Goal: Task Accomplishment & Management: Manage account settings

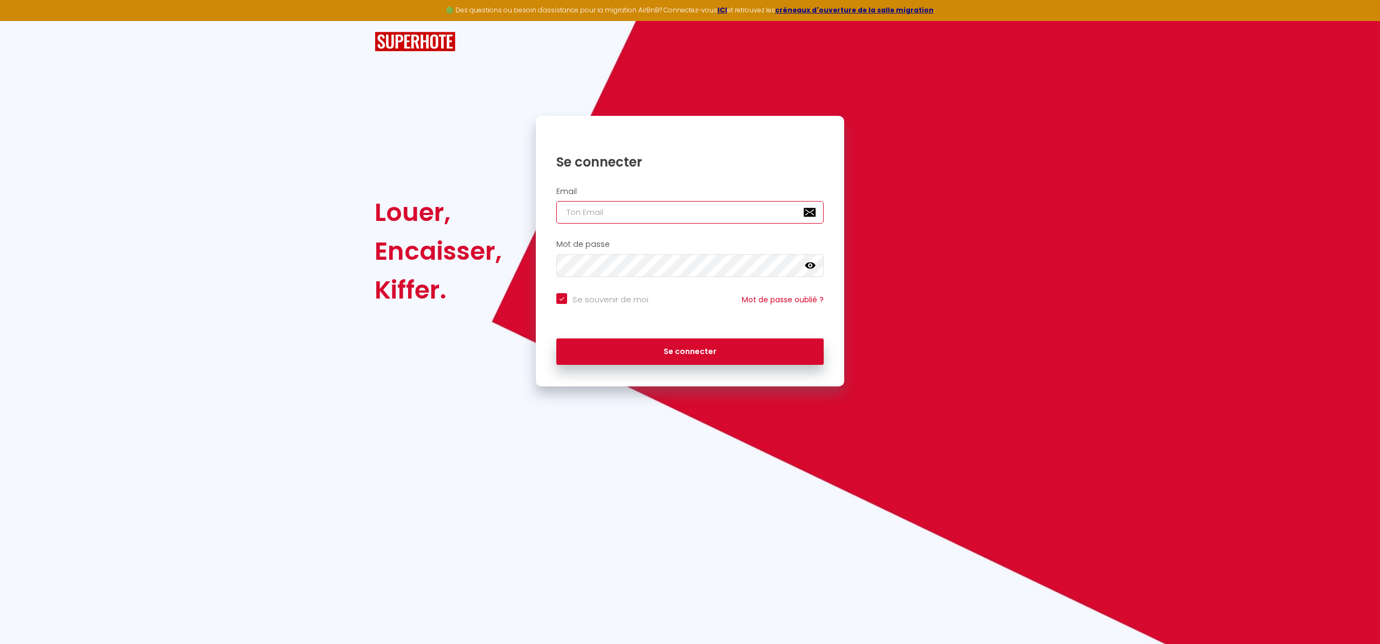
click at [665, 207] on input "email" at bounding box center [689, 212] width 267 height 23
type input "[EMAIL_ADDRESS][DOMAIN_NAME]"
click at [683, 351] on button "Se connecter" at bounding box center [689, 352] width 267 height 27
checkbox input "true"
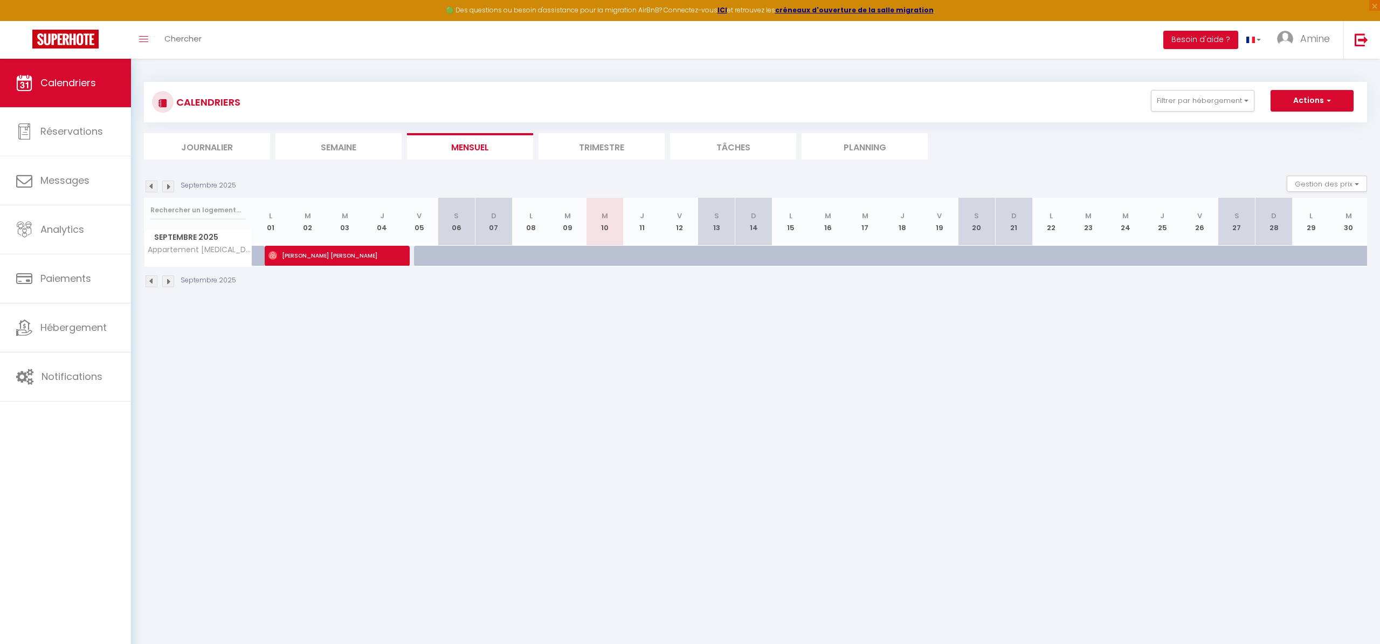
click at [155, 185] on img at bounding box center [152, 187] width 12 height 12
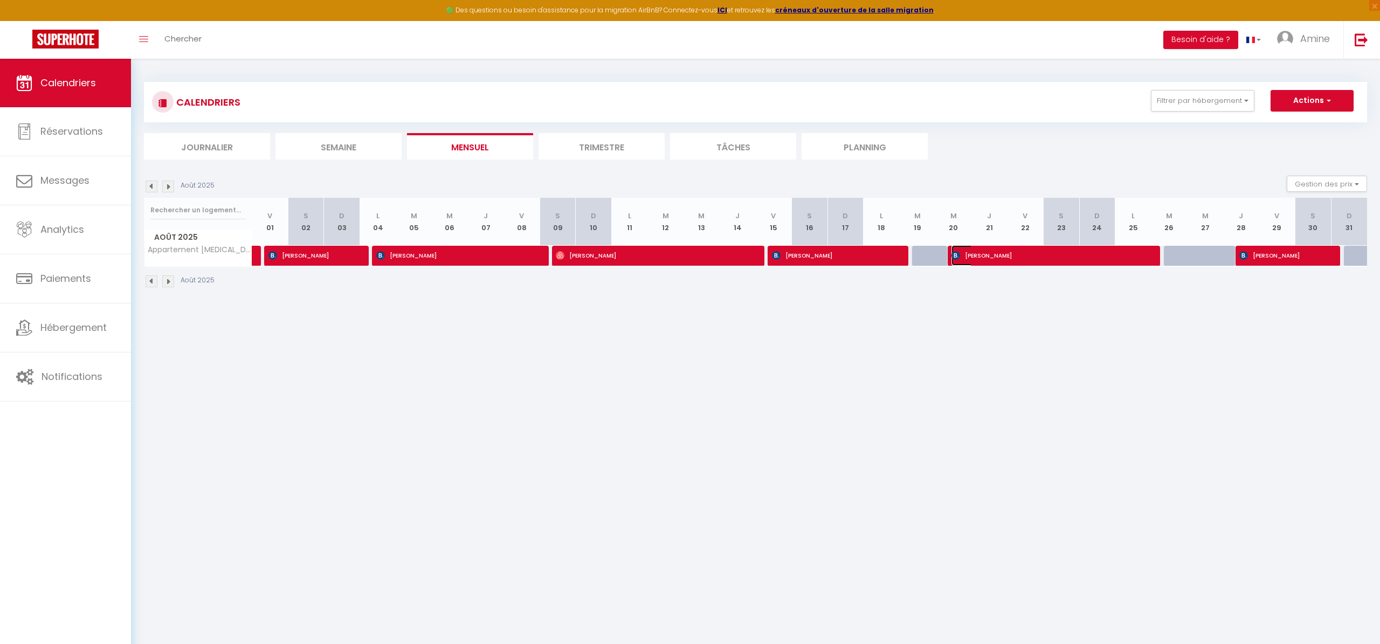
click at [1106, 264] on span "[PERSON_NAME]" at bounding box center [1048, 255] width 192 height 20
select select "OK"
select select "KO"
select select "0"
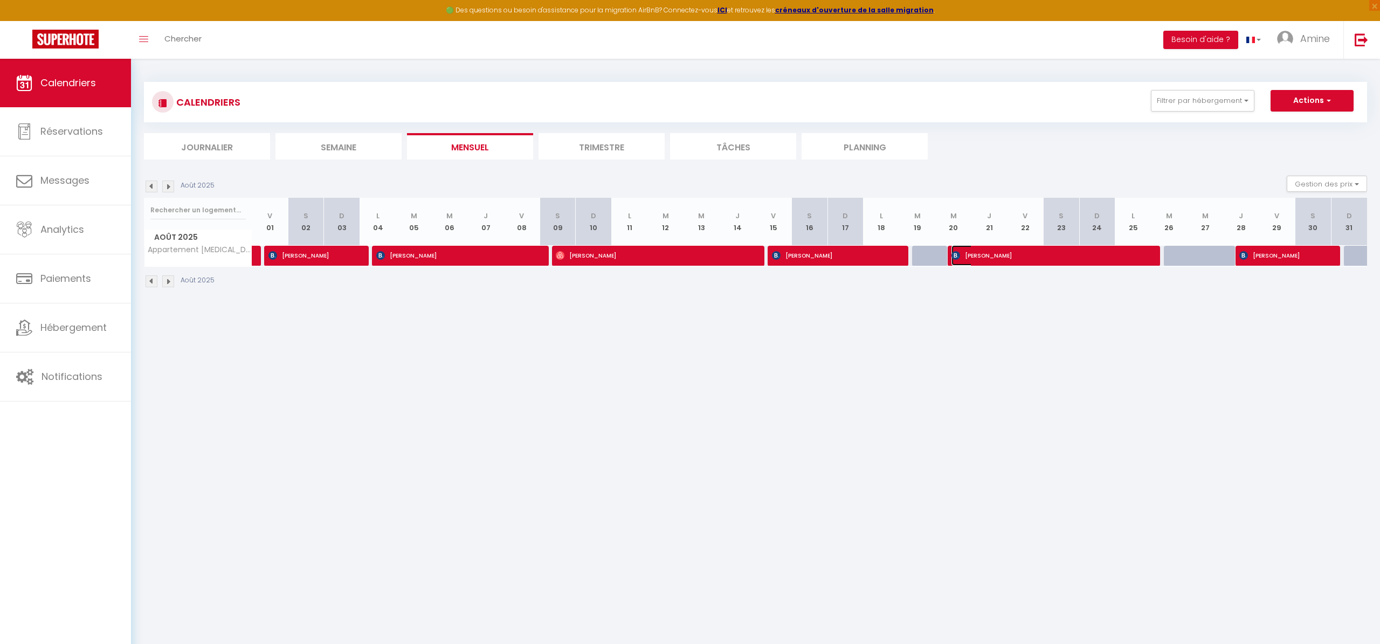
select select "1"
select select
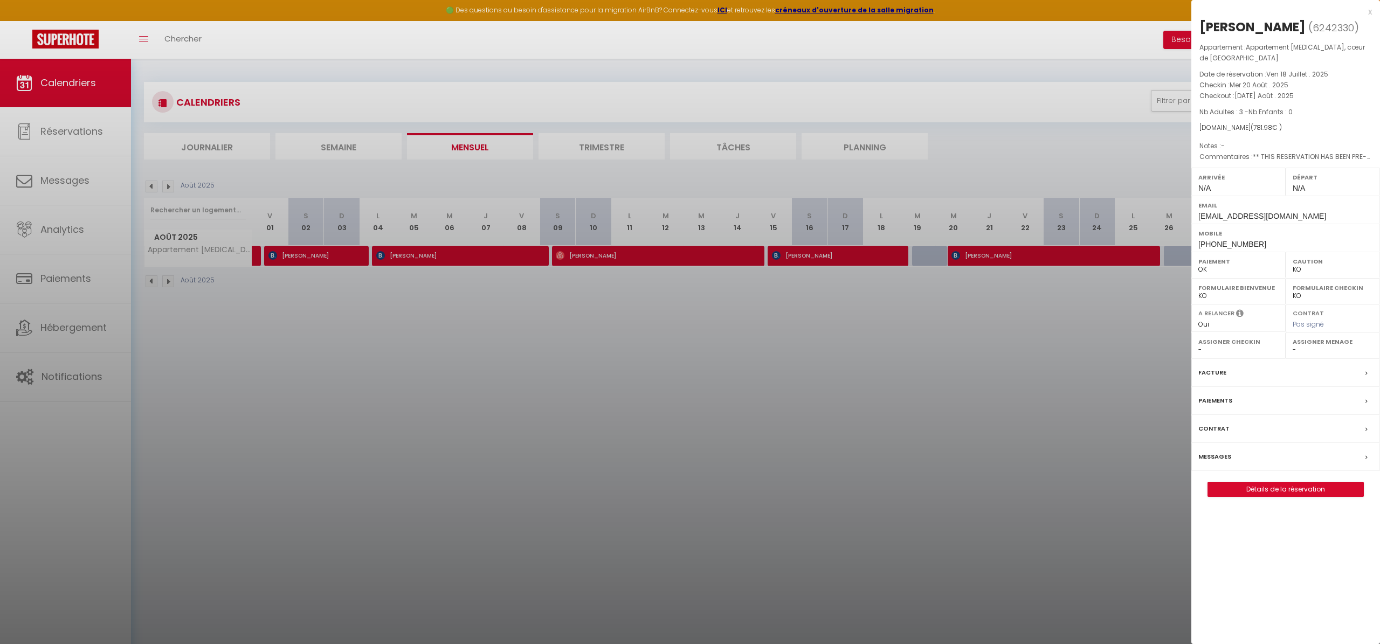
click at [1313, 387] on div "Paiements" at bounding box center [1285, 401] width 189 height 28
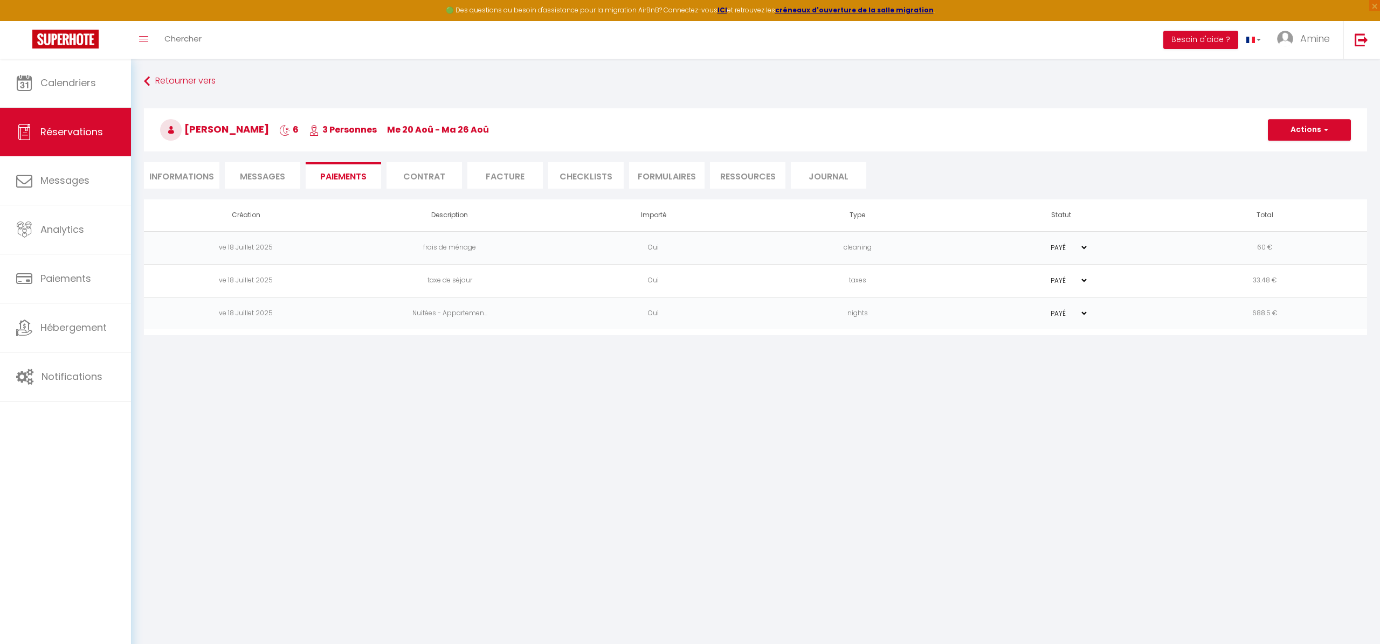
click at [606, 171] on li "CHECKLISTS" at bounding box center [585, 175] width 75 height 26
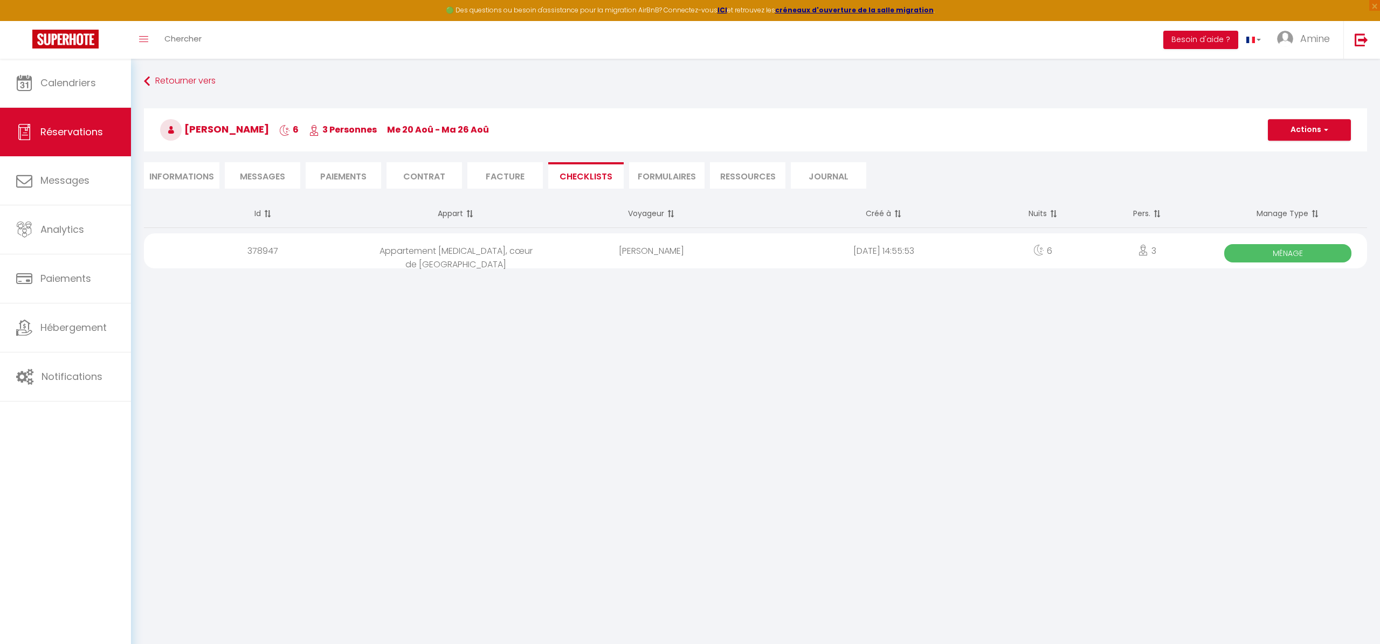
click at [526, 176] on li "Facture" at bounding box center [504, 175] width 75 height 26
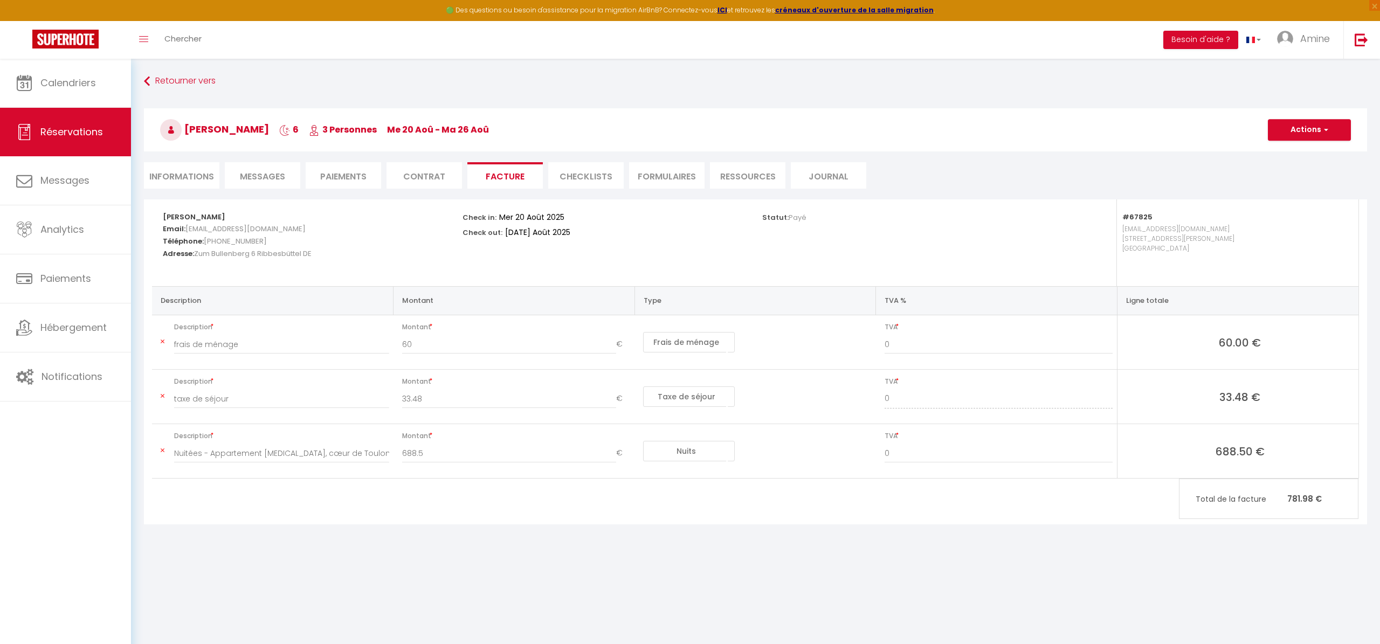
click at [569, 181] on li "CHECKLISTS" at bounding box center [585, 175] width 75 height 26
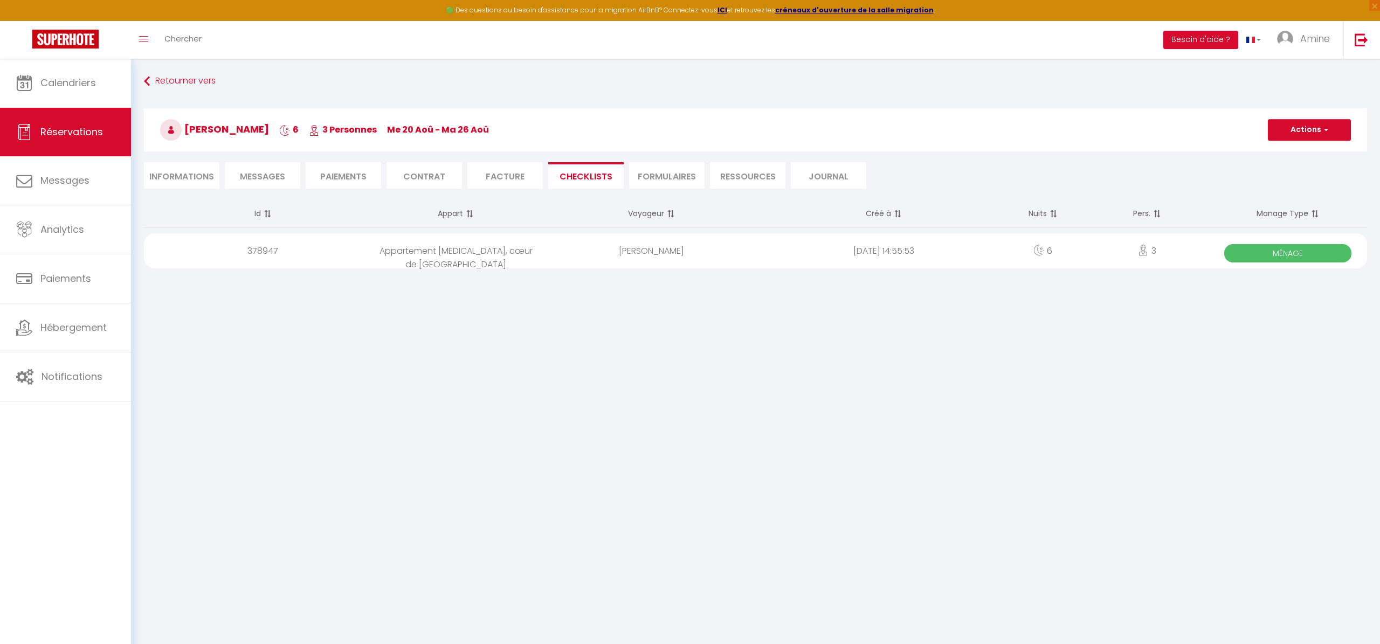
click at [769, 256] on div "2025-08-26 14:55:53" at bounding box center [884, 250] width 232 height 35
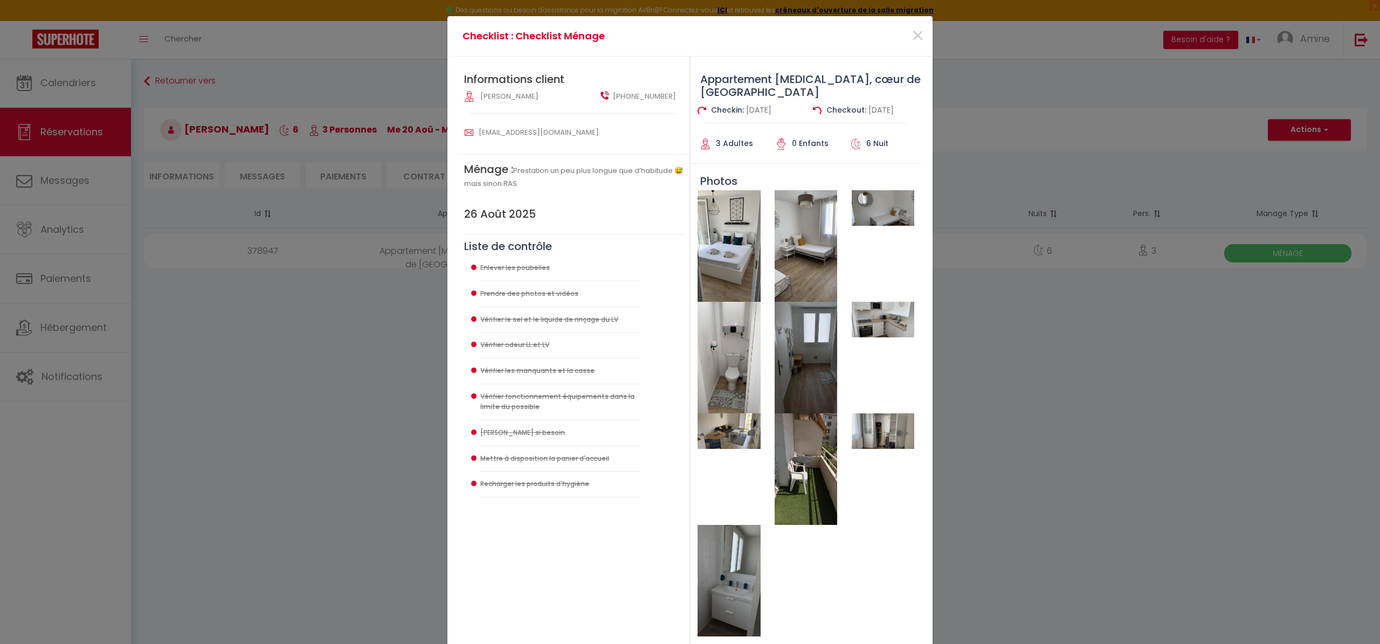
click at [1171, 339] on div "Checklist : Checklist Ménage × Informations client Luka Straub +4915735535989 l…" at bounding box center [690, 322] width 1380 height 644
click at [914, 35] on span "×" at bounding box center [917, 36] width 13 height 32
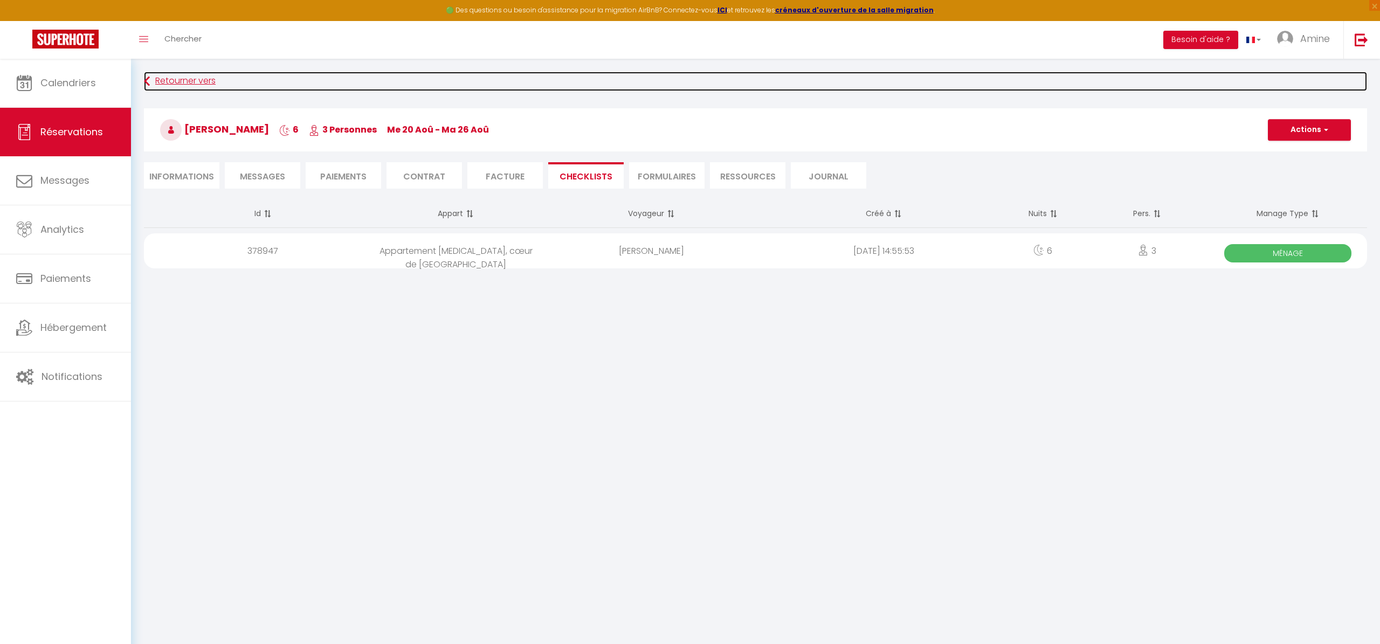
click at [160, 80] on link "Retourner vers" at bounding box center [755, 81] width 1223 height 19
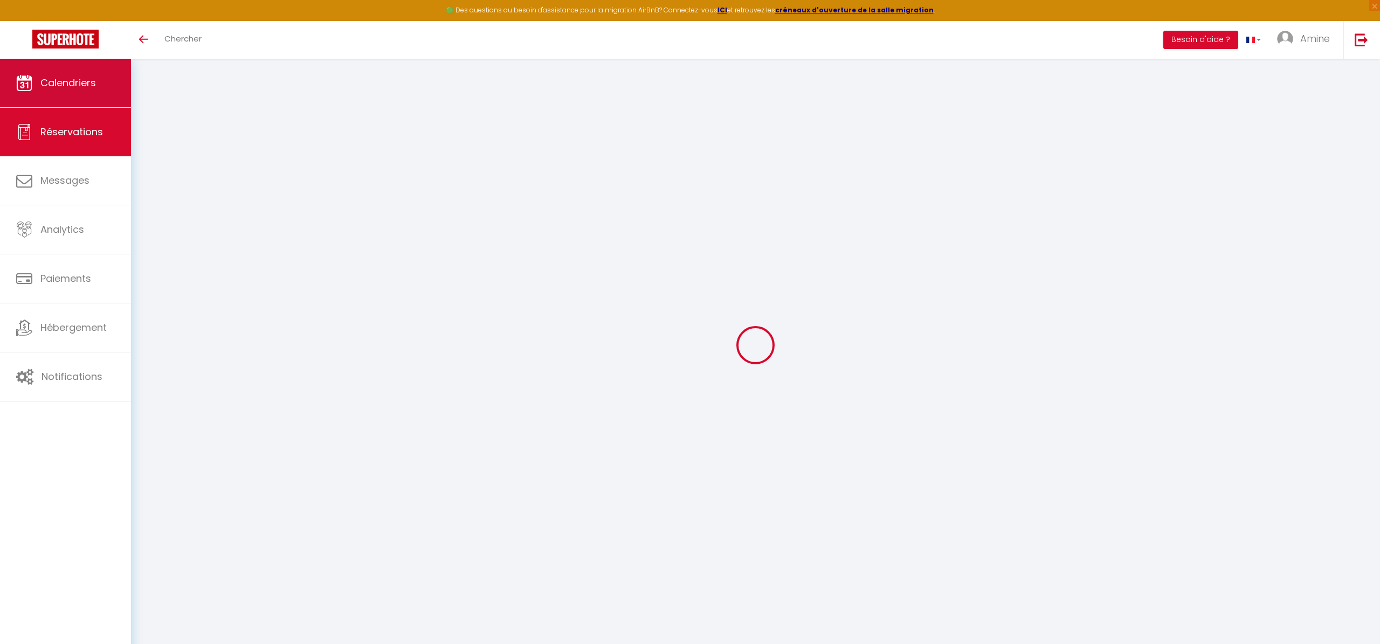
click at [74, 98] on link "Calendriers" at bounding box center [65, 83] width 131 height 49
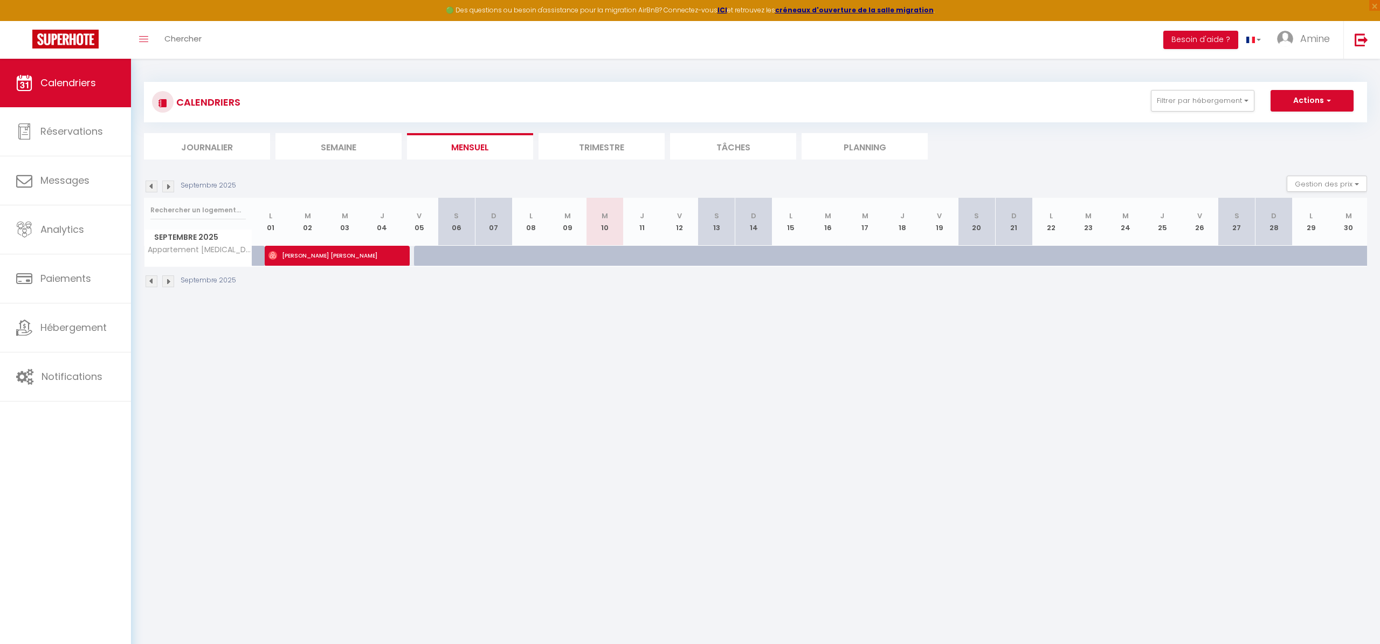
click at [148, 280] on img at bounding box center [152, 281] width 12 height 12
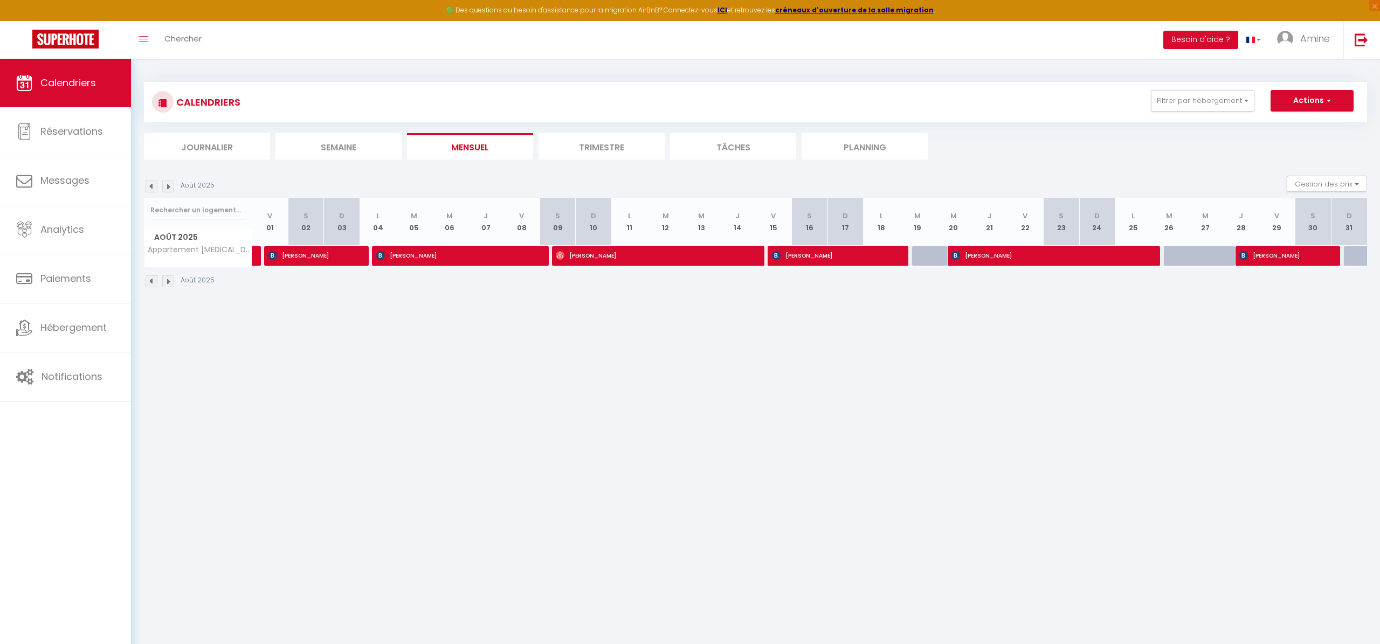
click at [166, 184] on img at bounding box center [168, 187] width 12 height 12
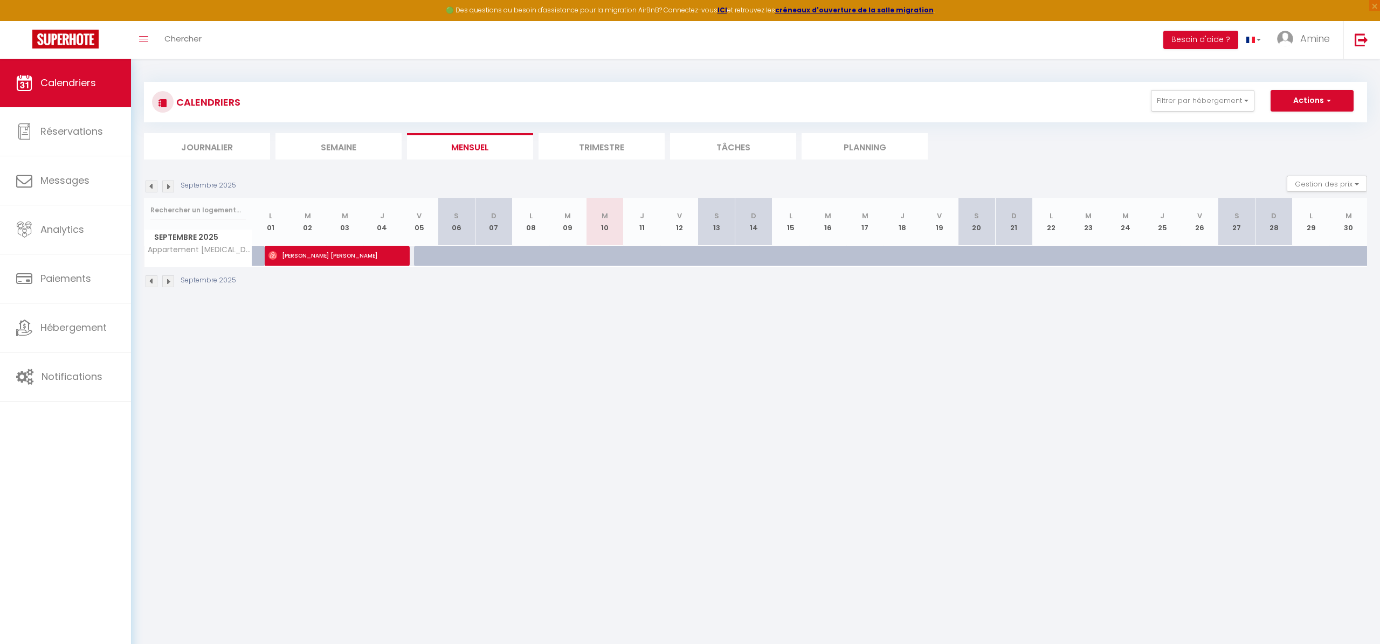
click at [149, 187] on img at bounding box center [152, 187] width 12 height 12
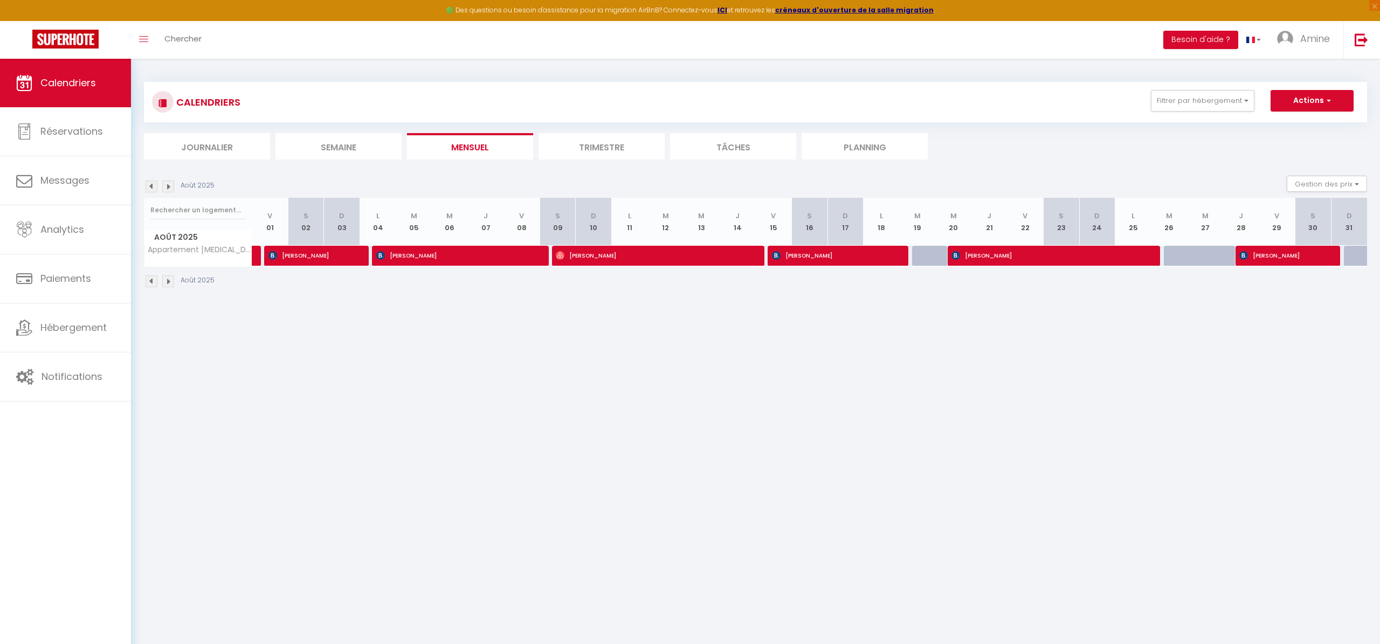
click at [630, 152] on li "Trimestre" at bounding box center [602, 146] width 126 height 26
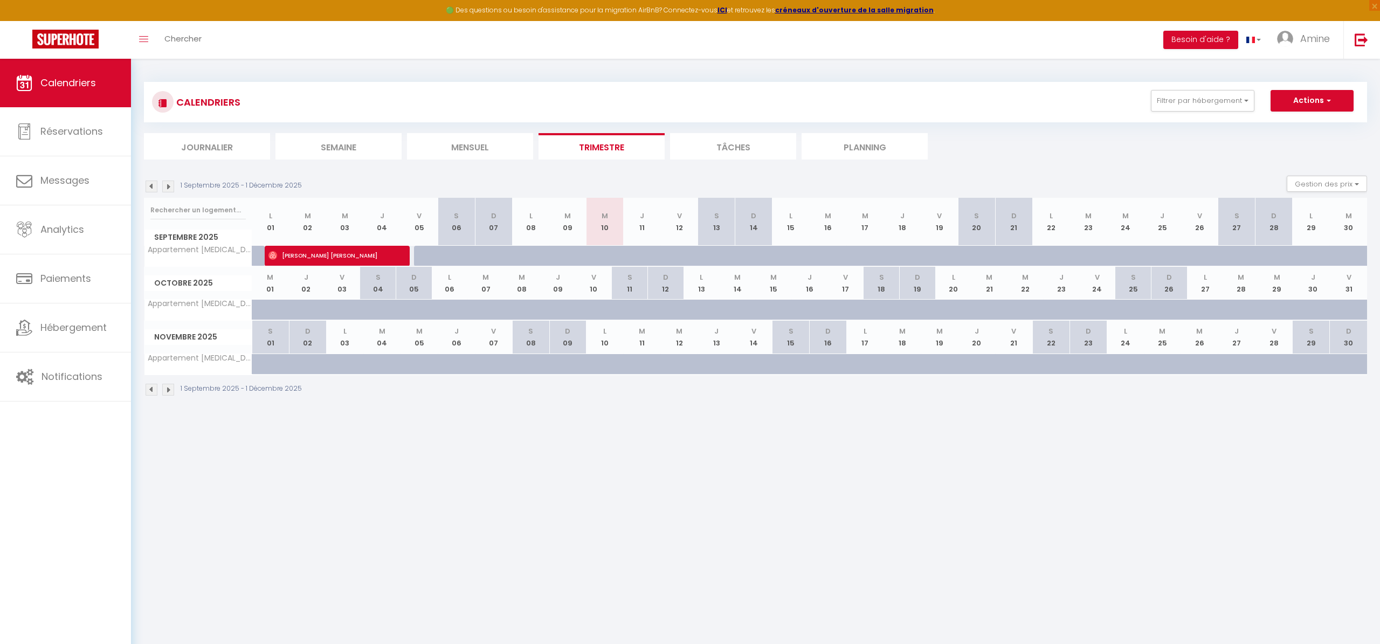
click at [150, 389] on img at bounding box center [152, 390] width 12 height 12
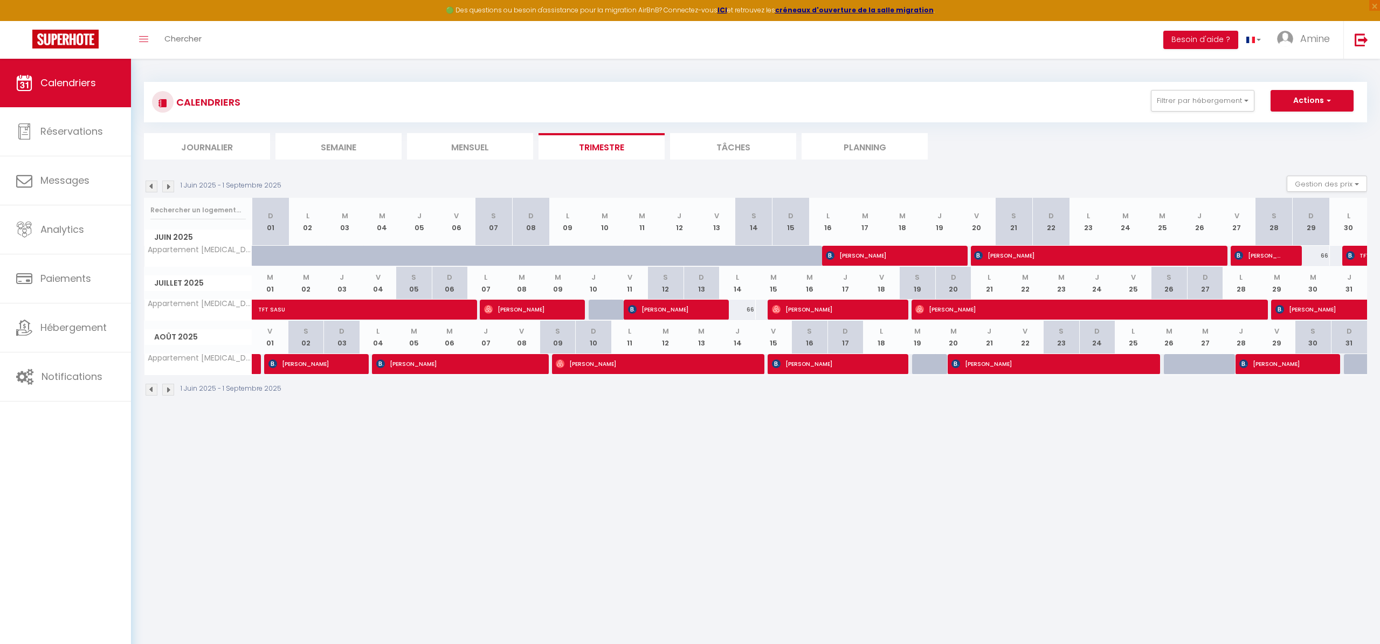
click at [373, 151] on li "Semaine" at bounding box center [338, 146] width 126 height 26
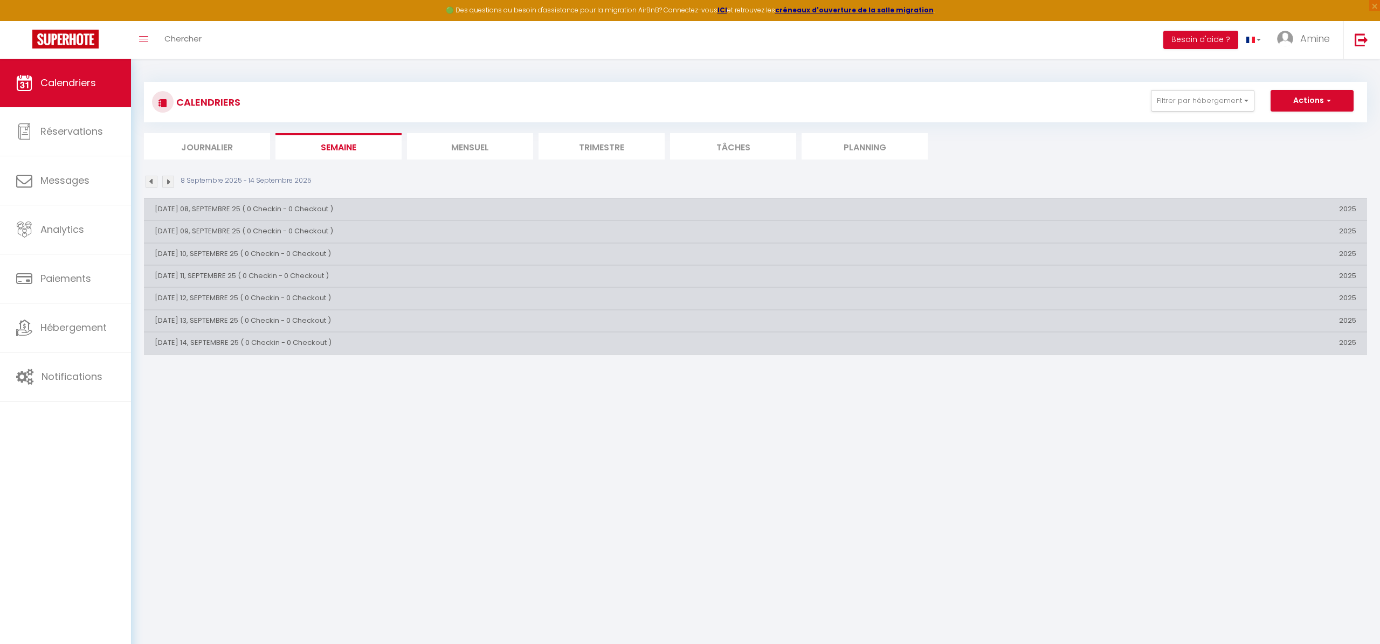
click at [471, 150] on li "Mensuel" at bounding box center [470, 146] width 126 height 26
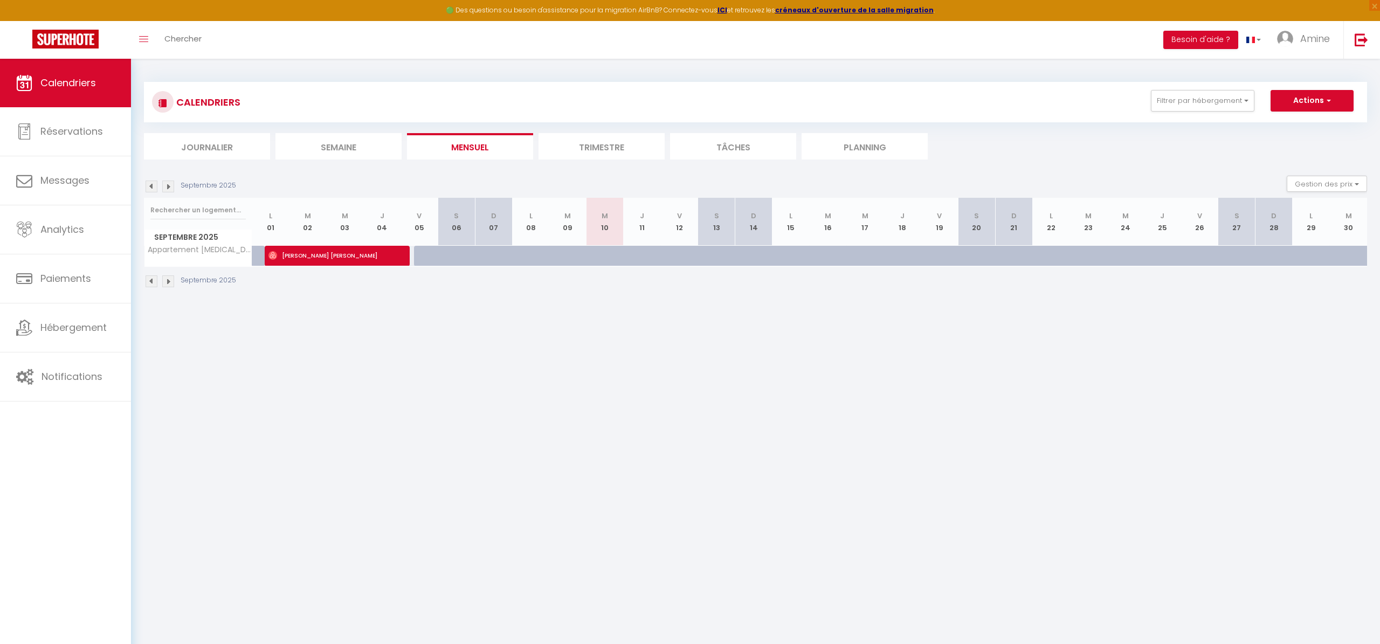
click at [149, 280] on img at bounding box center [152, 281] width 12 height 12
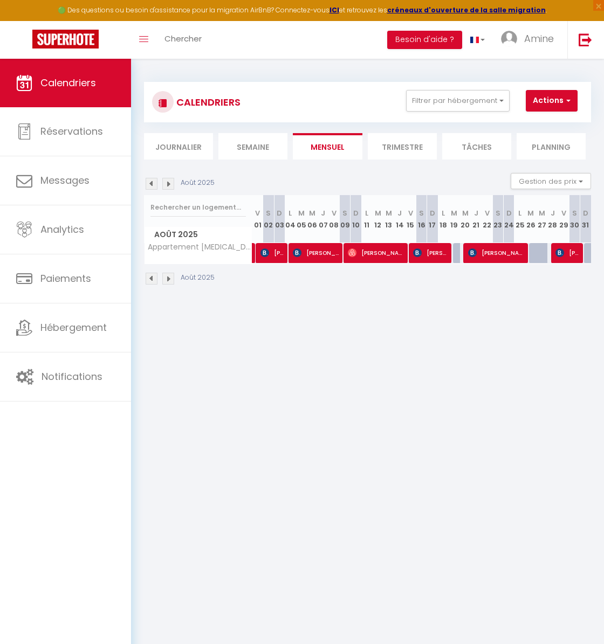
click at [168, 185] on img at bounding box center [168, 184] width 12 height 12
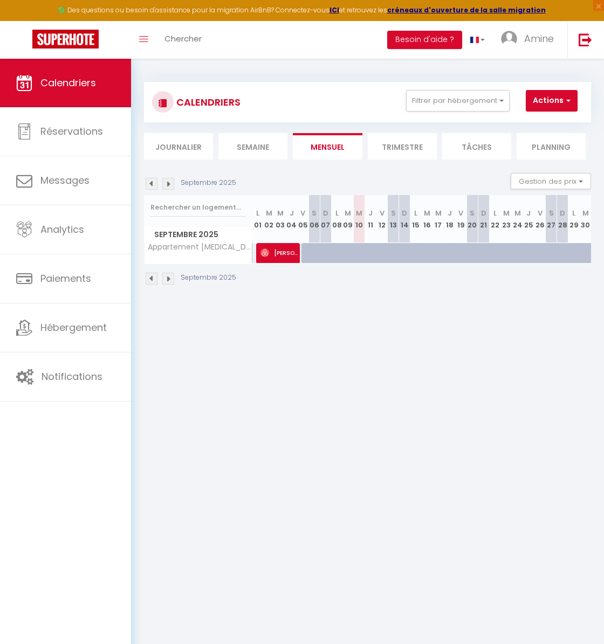
click at [151, 277] on img at bounding box center [152, 279] width 12 height 12
